Goal: Information Seeking & Learning: Learn about a topic

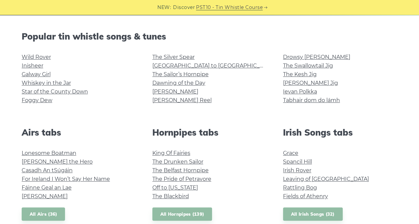
scroll to position [160, 0]
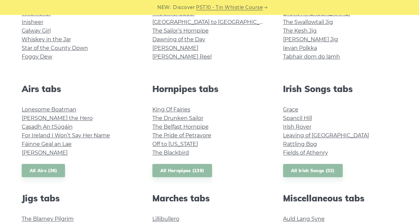
scroll to position [229, 0]
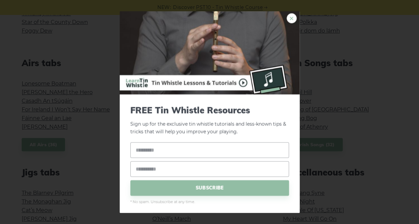
click at [286, 16] on link "×" at bounding box center [291, 18] width 10 height 10
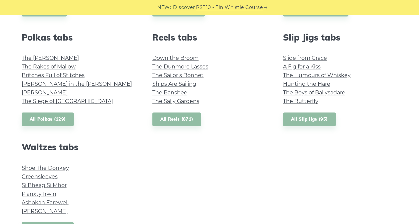
scroll to position [475, 0]
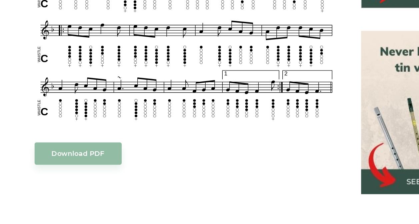
scroll to position [232, 0]
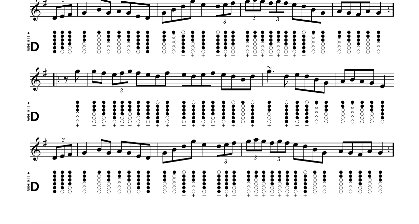
scroll to position [382, 0]
